Goal: Navigation & Orientation: Find specific page/section

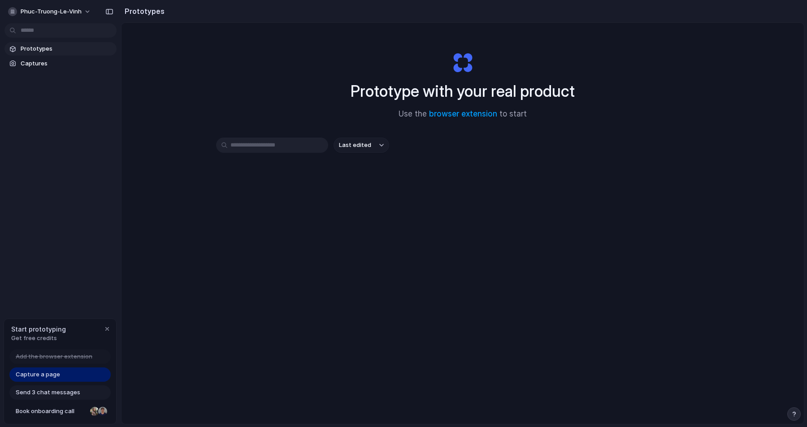
click at [302, 140] on input "text" at bounding box center [272, 145] width 112 height 15
click at [72, 70] on div "Prototypes Captures" at bounding box center [60, 94] width 121 height 188
click at [72, 65] on span "Captures" at bounding box center [67, 63] width 92 height 9
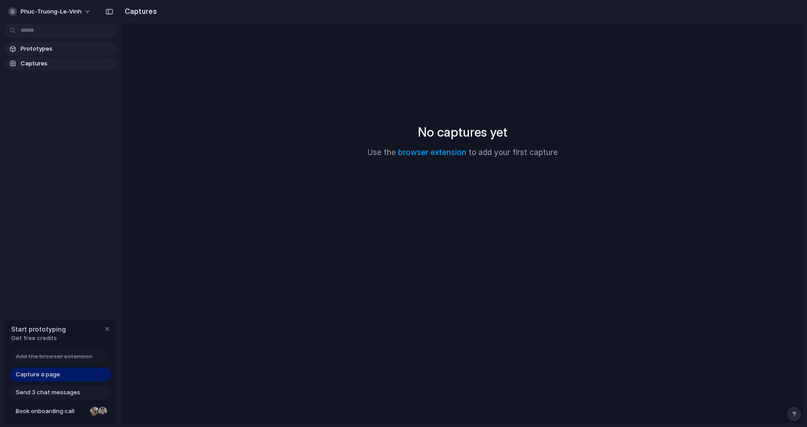
click at [74, 48] on span "Prototypes" at bounding box center [67, 48] width 92 height 9
